Goal: Find specific page/section: Find specific page/section

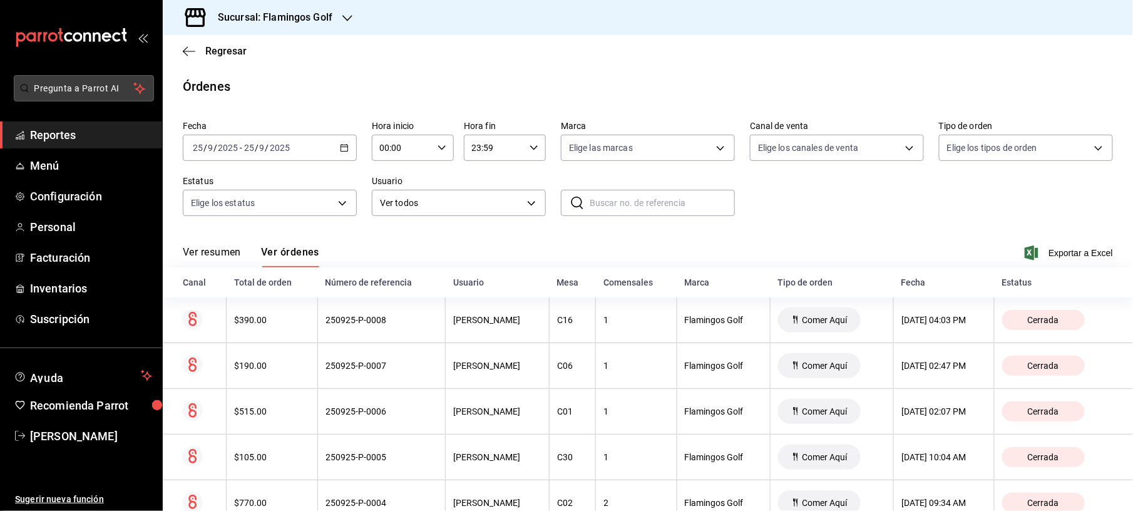
scroll to position [179, 0]
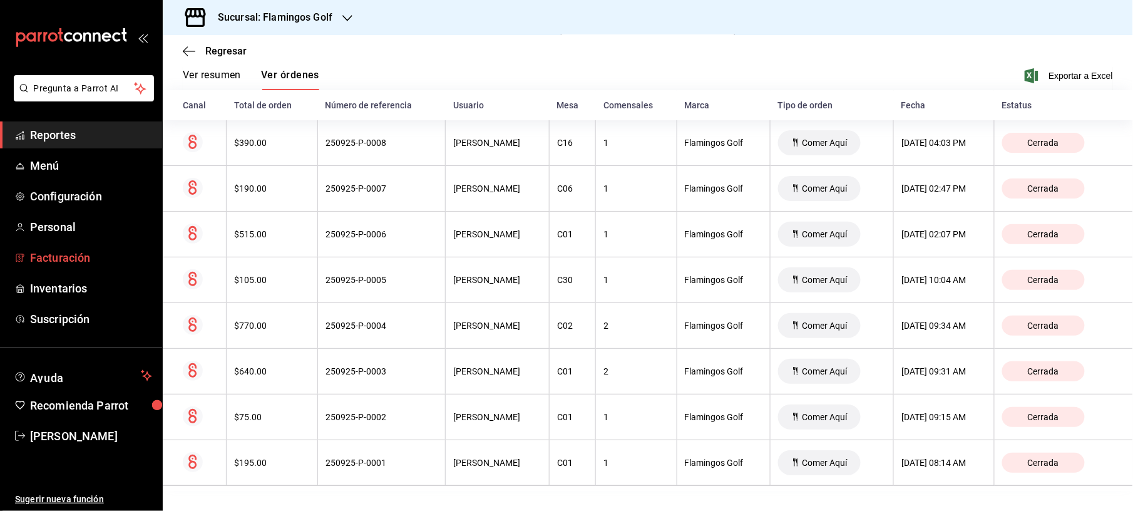
click at [73, 256] on span "Facturación" at bounding box center [91, 257] width 122 height 17
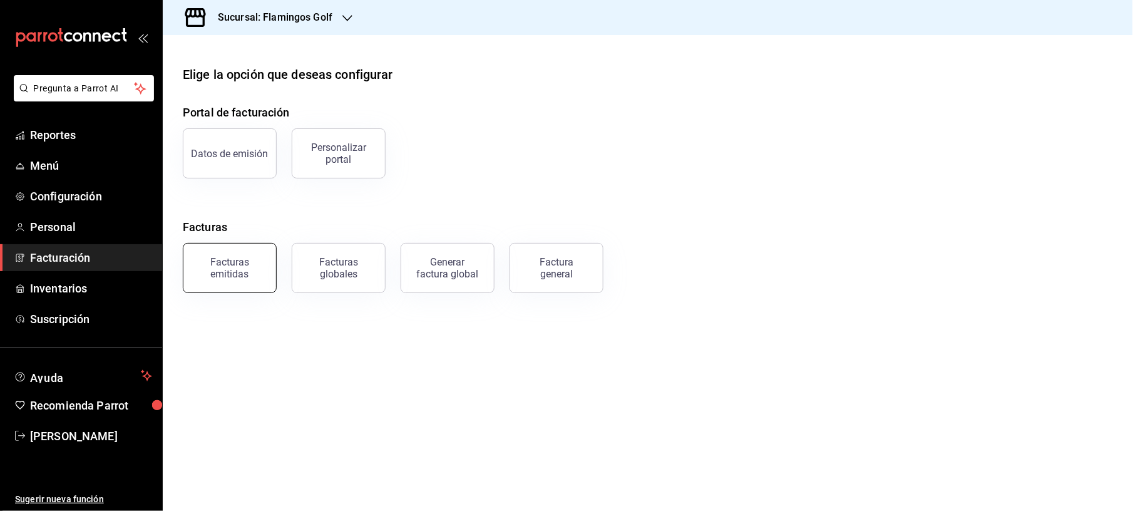
click at [240, 264] on div "Facturas emitidas" at bounding box center [230, 268] width 78 height 24
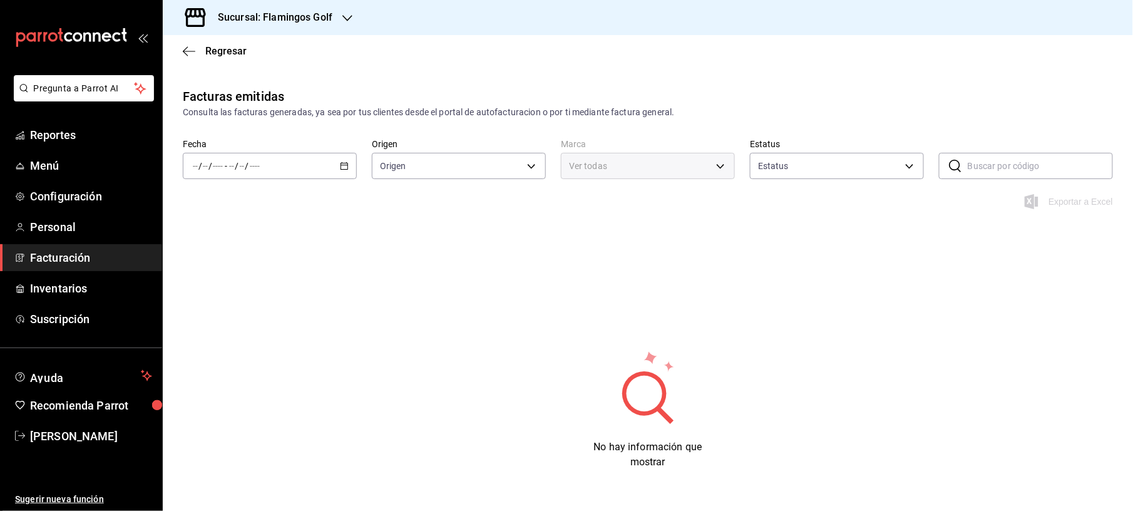
type input "ORDER_INVOICE,GENERAL_INVOICE"
type input "ACTIVE,PENDING_CANCELLATION,CANCELLED,PRE_CANCELLED"
type input "fcb6ad62-2d7c-4c8d-a7b9-f3ea60482d45"
click at [341, 168] on icon "button" at bounding box center [344, 166] width 9 height 9
click at [214, 280] on li "Mes actual" at bounding box center [241, 288] width 117 height 28
